Goal: Information Seeking & Learning: Check status

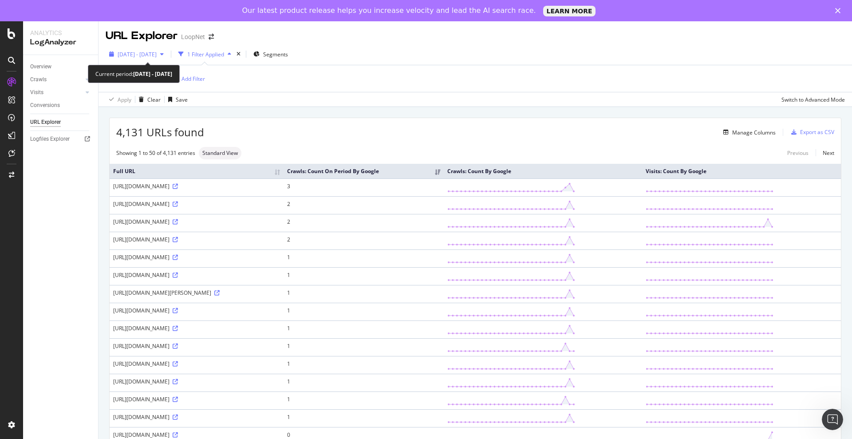
click at [157, 54] on span "[DATE] - [DATE]" at bounding box center [137, 55] width 39 height 8
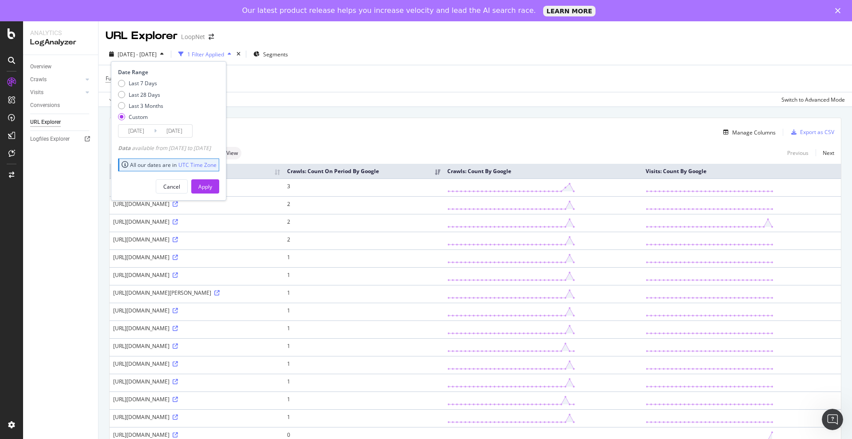
click at [181, 133] on input "2025/08/19" at bounding box center [174, 131] width 35 height 12
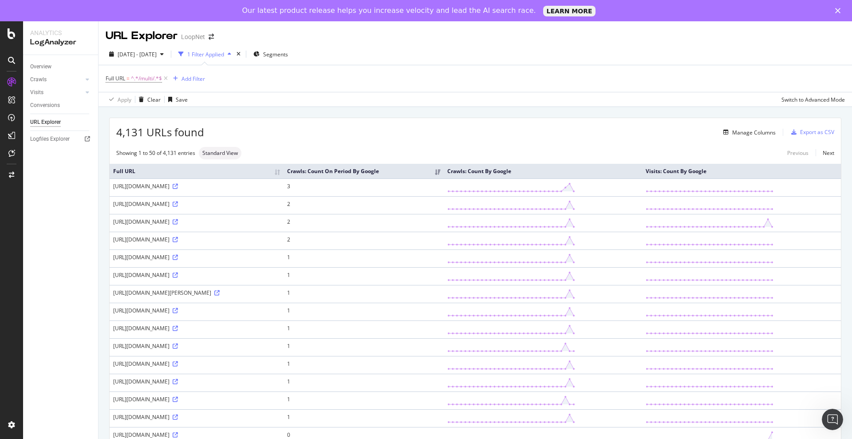
click at [389, 118] on div "4,131 URLs found Manage Columns Export as CSV" at bounding box center [475, 129] width 731 height 22
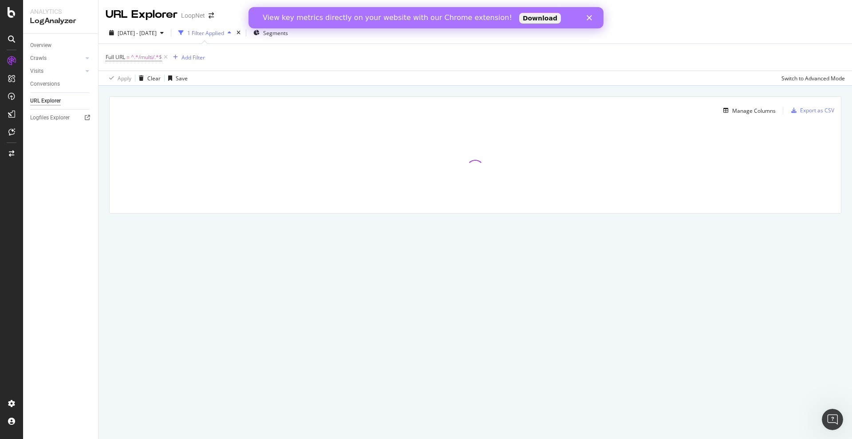
click at [591, 23] on div "View key metrics directly on your website with our Chrome extension! Download" at bounding box center [425, 18] width 355 height 14
click at [588, 16] on icon "Close" at bounding box center [588, 17] width 5 height 5
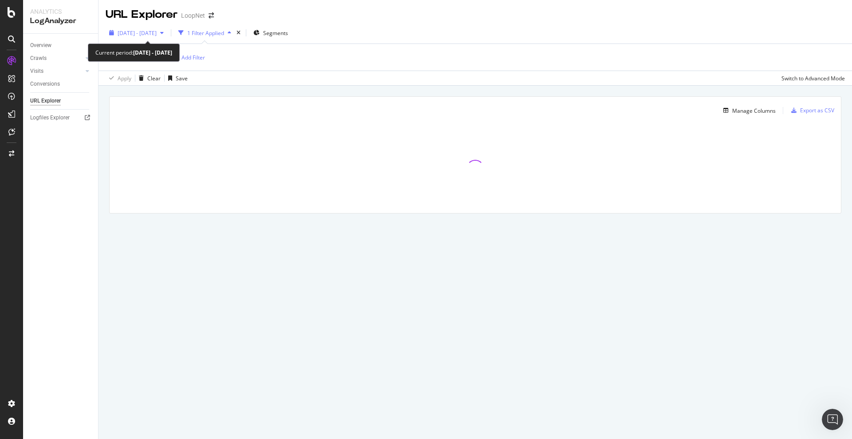
click at [157, 32] on span "[DATE] - [DATE]" at bounding box center [137, 33] width 39 height 8
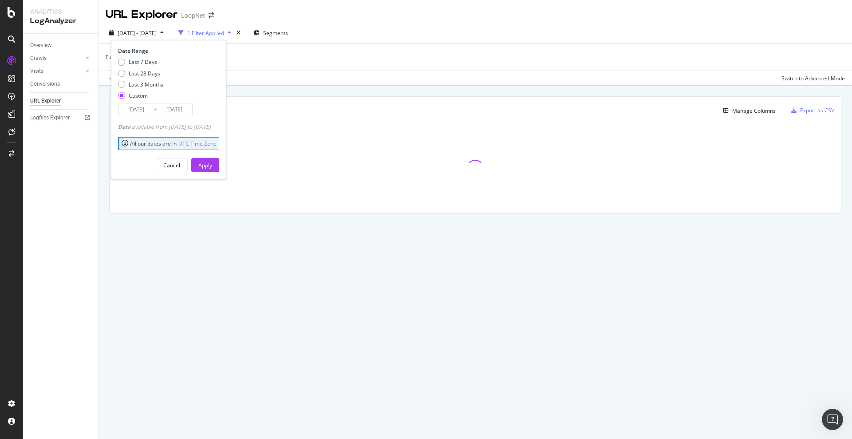
click at [182, 110] on input "[DATE]" at bounding box center [174, 109] width 35 height 12
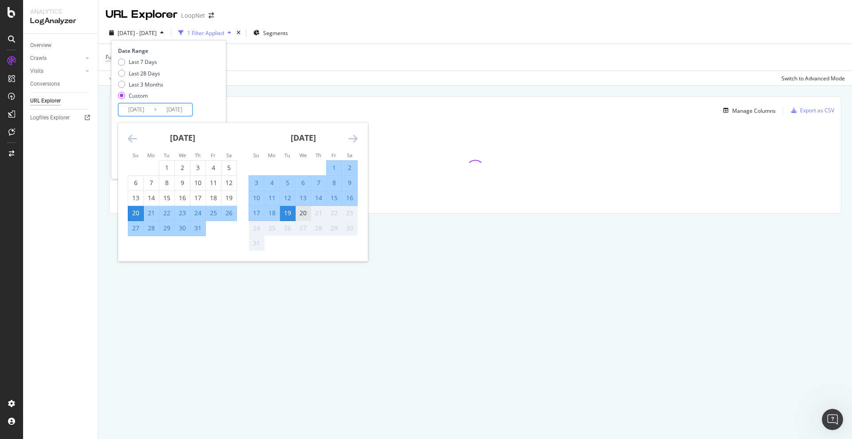
click at [303, 213] on div "20" at bounding box center [302, 213] width 15 height 9
type input "[DATE]"
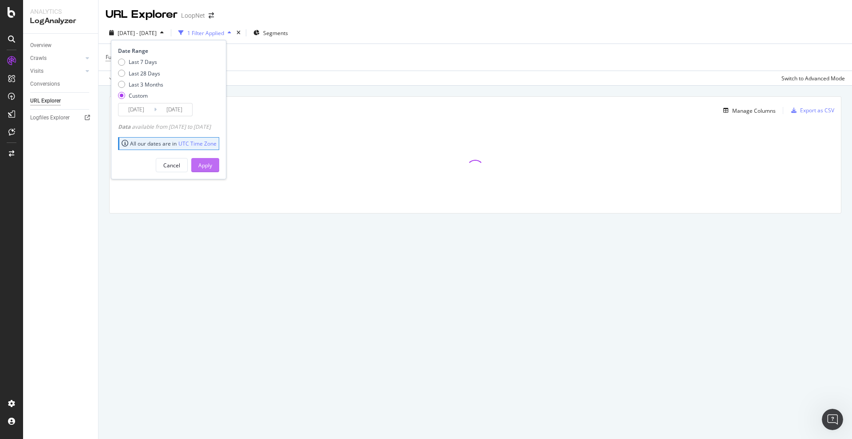
click at [219, 168] on button "Apply" at bounding box center [205, 165] width 28 height 14
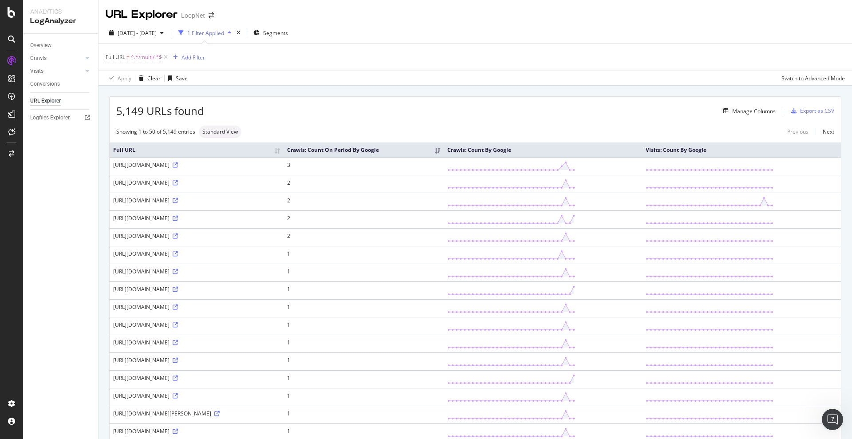
scroll to position [1, 0]
click at [183, 60] on div "Add Filter" at bounding box center [186, 56] width 35 height 10
type input "r"
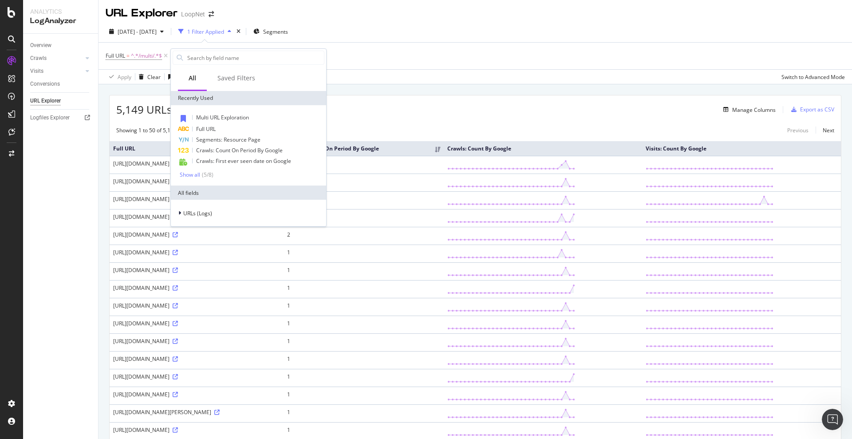
click at [435, 106] on div "Manage Columns" at bounding box center [489, 109] width 571 height 11
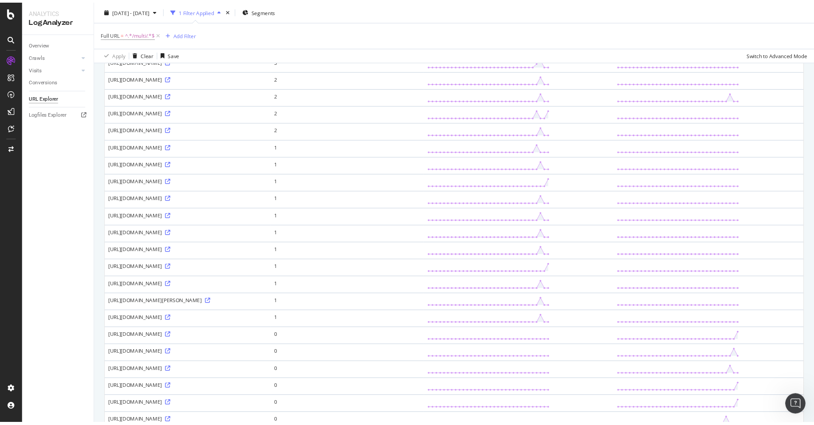
scroll to position [0, 0]
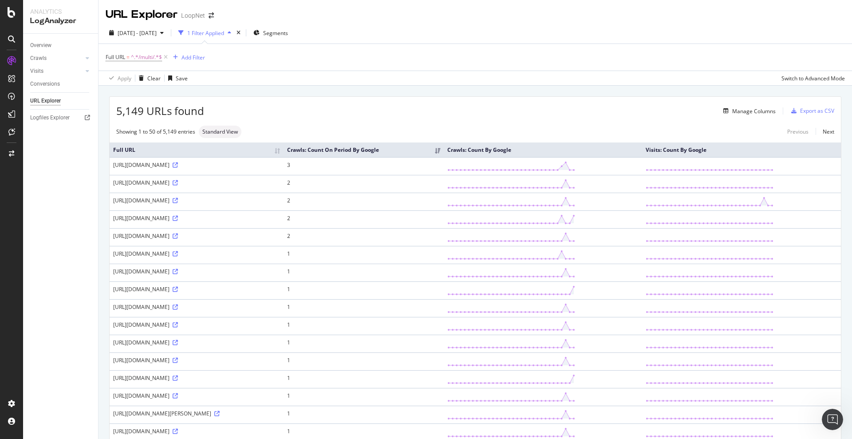
click at [213, 165] on div "[URL][DOMAIN_NAME]" at bounding box center [196, 165] width 167 height 8
copy div "[URL][DOMAIN_NAME]"
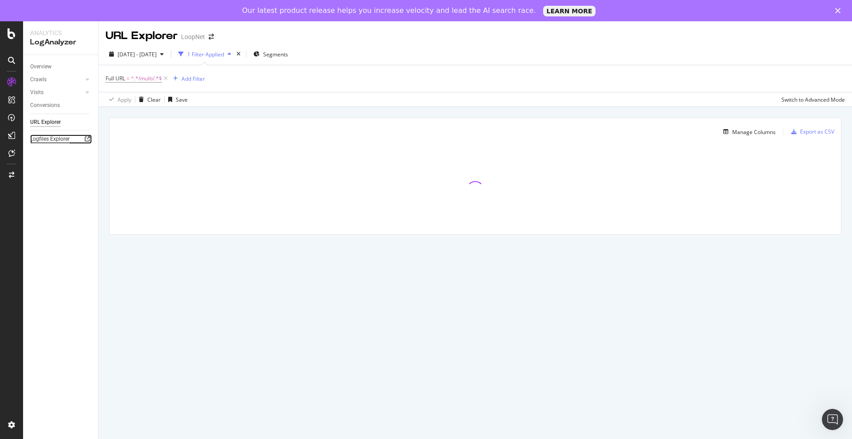
click at [48, 138] on div "Logfiles Explorer" at bounding box center [49, 138] width 39 height 9
click at [59, 120] on div "SiteCrawler" at bounding box center [48, 121] width 31 height 9
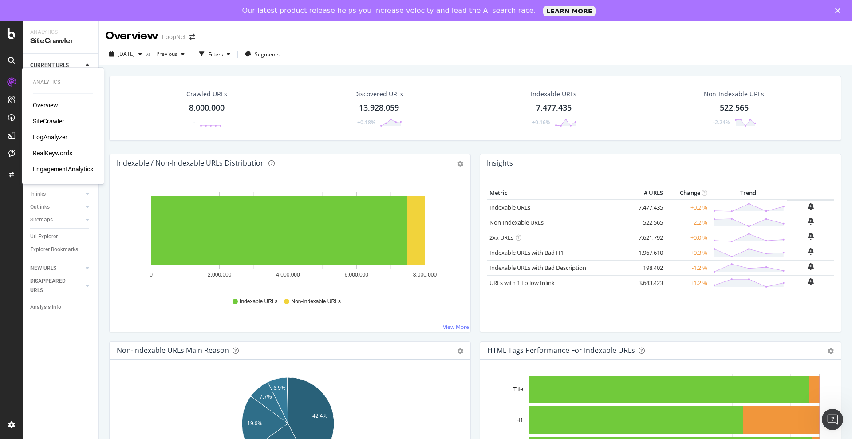
click at [56, 138] on div "LogAnalyzer" at bounding box center [50, 137] width 35 height 9
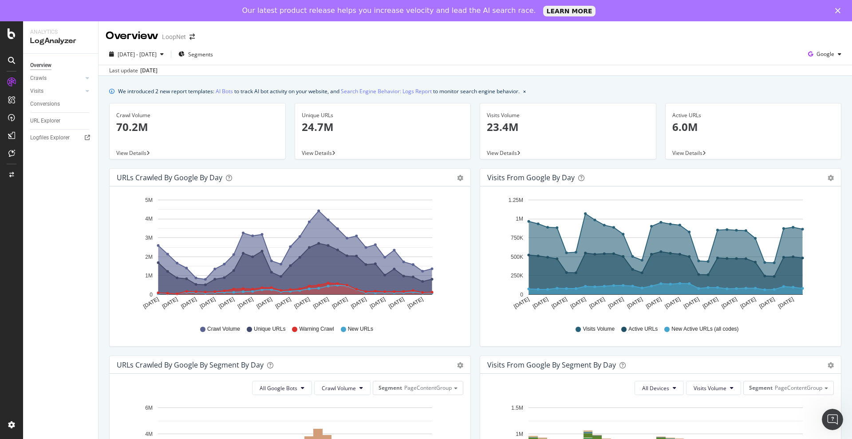
click at [48, 261] on div "Overview Crawls Daily Distribution Segments Distribution HTTP Codes Resources V…" at bounding box center [60, 257] width 75 height 406
click at [51, 118] on div "URL Explorer" at bounding box center [45, 120] width 30 height 9
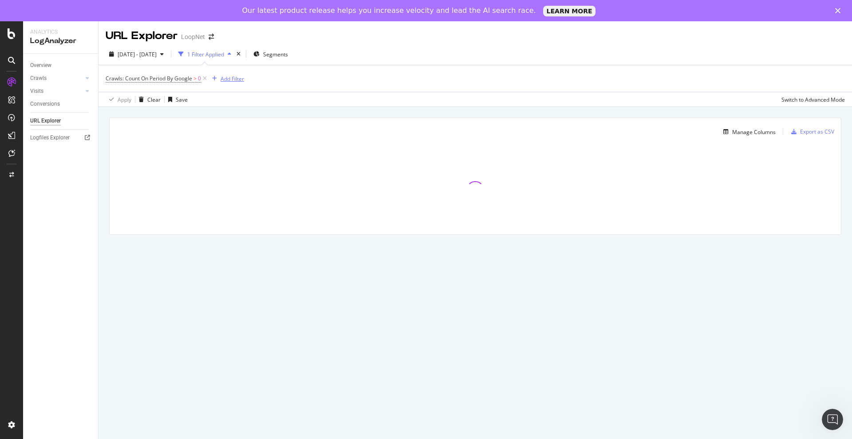
click at [234, 80] on div "Add Filter" at bounding box center [232, 79] width 24 height 8
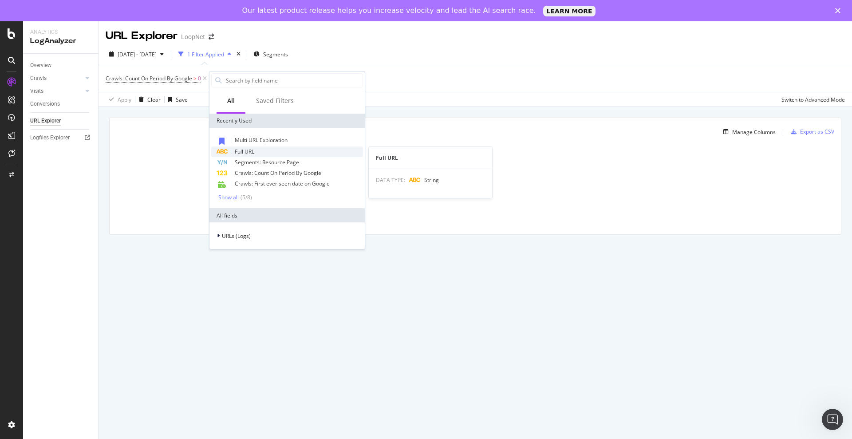
click at [250, 152] on span "Full URL" at bounding box center [245, 152] width 20 height 8
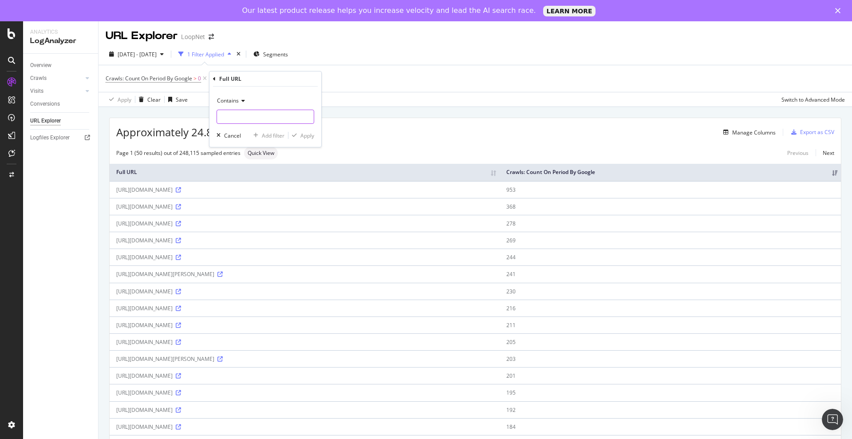
click at [279, 118] on input "text" at bounding box center [265, 117] width 97 height 14
paste input "[URL][DOMAIN_NAME]"
type input "[URL][DOMAIN_NAME]"
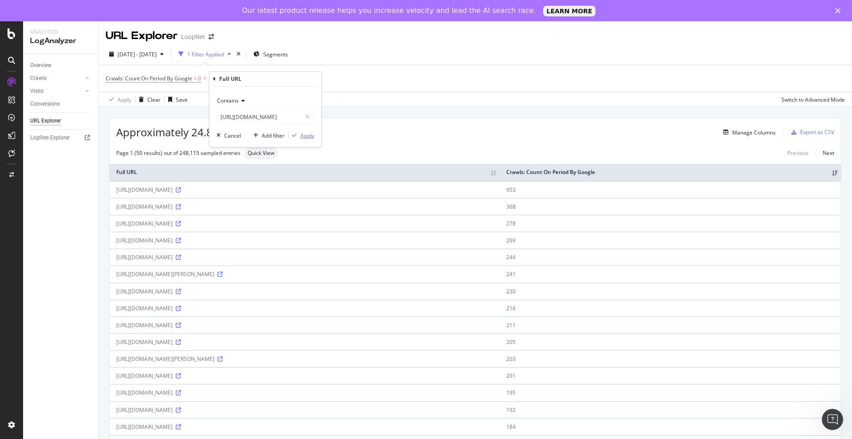
click at [307, 138] on div "Apply" at bounding box center [307, 136] width 14 height 8
